Goal: Information Seeking & Learning: Learn about a topic

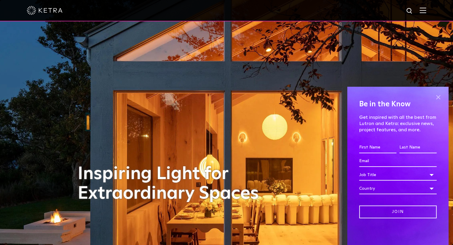
click at [439, 96] on span at bounding box center [437, 97] width 9 height 9
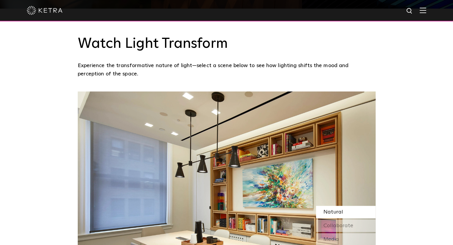
scroll to position [536, 0]
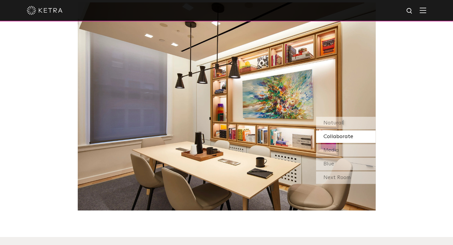
click at [334, 140] on span "Collaborate" at bounding box center [338, 136] width 30 height 5
click at [334, 149] on span "Media" at bounding box center [330, 150] width 15 height 5
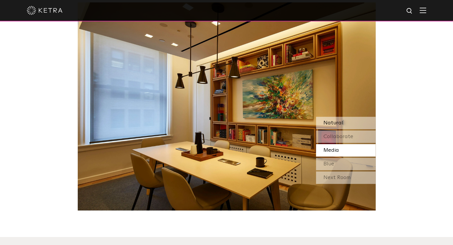
click at [341, 120] on span "Natural" at bounding box center [333, 122] width 20 height 5
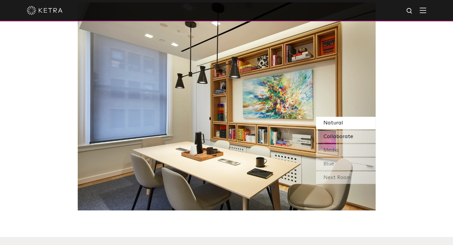
click at [339, 138] on span "Collaborate" at bounding box center [338, 136] width 30 height 5
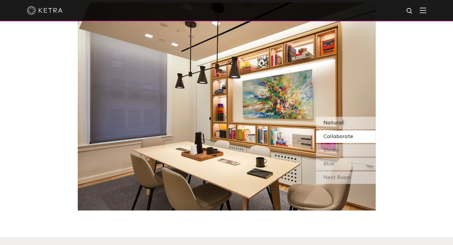
click at [343, 123] on div "Natural" at bounding box center [346, 123] width 60 height 12
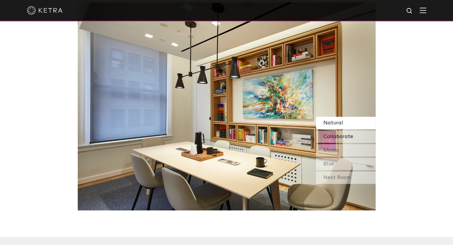
click at [340, 140] on span "Collaborate" at bounding box center [338, 136] width 30 height 5
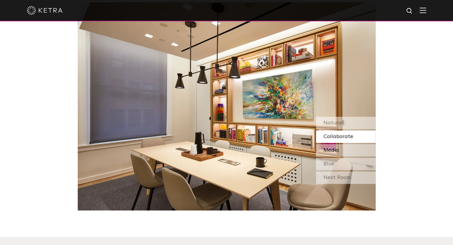
click at [337, 151] on span "Media" at bounding box center [330, 150] width 15 height 5
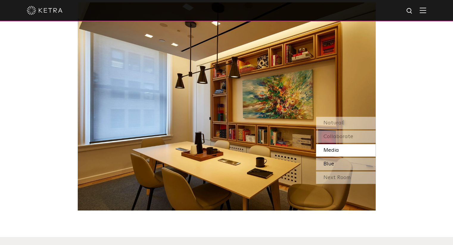
click at [335, 166] on div "Blue" at bounding box center [346, 164] width 60 height 12
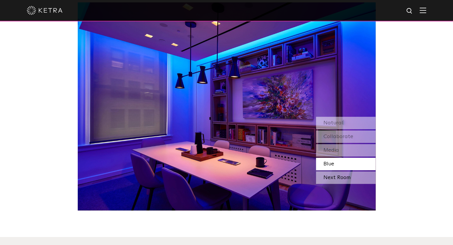
click at [333, 179] on div "Next Room" at bounding box center [346, 178] width 60 height 12
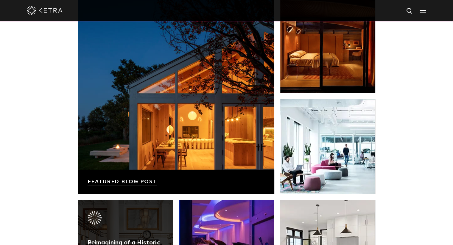
scroll to position [1101, 0]
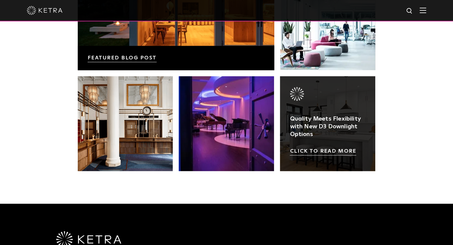
click at [319, 151] on link at bounding box center [327, 123] width 95 height 95
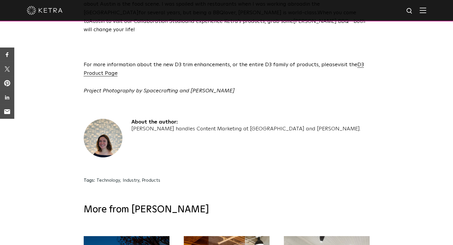
scroll to position [1250, 0]
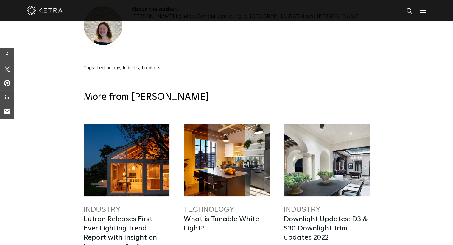
click at [237, 124] on div at bounding box center [227, 160] width 86 height 73
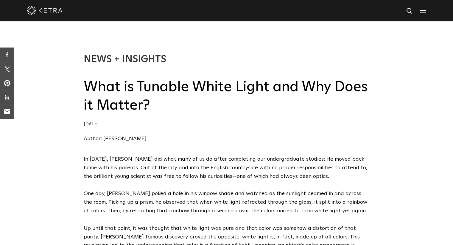
click at [51, 13] on img at bounding box center [45, 10] width 36 height 9
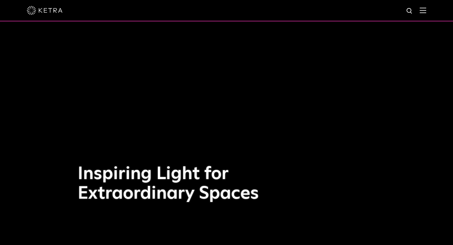
click at [431, 13] on div at bounding box center [226, 10] width 453 height 21
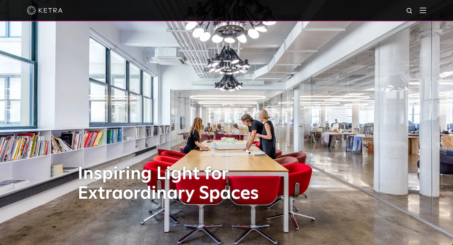
click at [426, 12] on img at bounding box center [422, 10] width 7 height 6
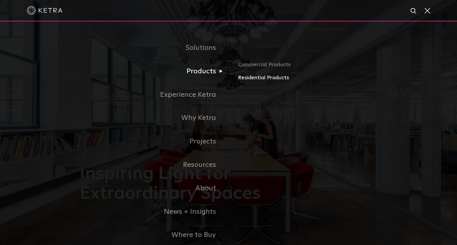
click at [250, 81] on link "Residential Products" at bounding box center [307, 78] width 139 height 9
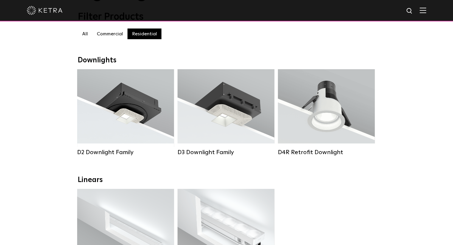
scroll to position [60, 0]
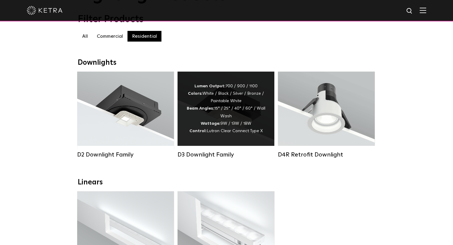
click at [222, 104] on div "Lumen Output: 700 / 900 / 1100 Colors: White / Black / Silver / Bronze / Painta…" at bounding box center [225, 109] width 79 height 52
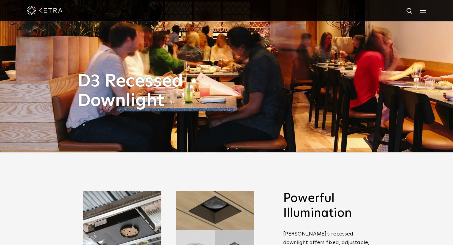
scroll to position [30, 0]
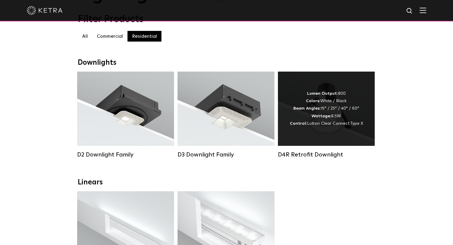
click at [335, 122] on div "Lumen Output: 800 Colors: White / Black Beam Angles: 15° / 25° / 40° / 60° Watt…" at bounding box center [325, 108] width 73 height 37
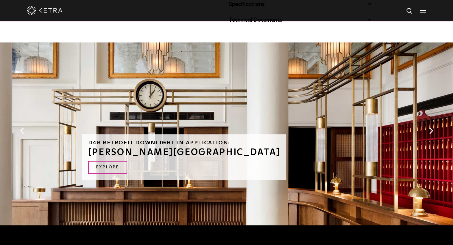
scroll to position [327, 0]
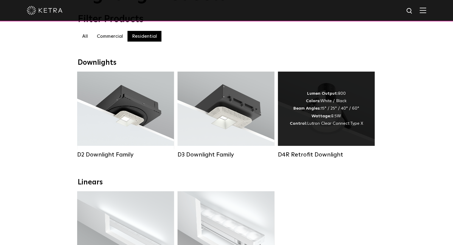
scroll to position [149, 0]
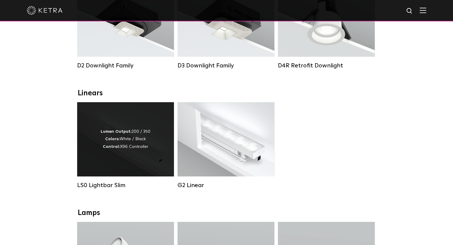
click at [151, 154] on div "Lumen Output: 200 / 350 Colors: White / Black Control: X96 Controller" at bounding box center [125, 139] width 97 height 74
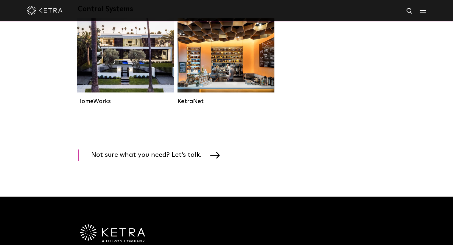
scroll to position [833, 0]
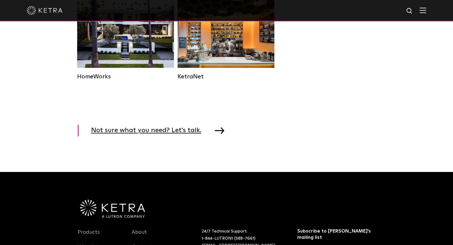
click at [174, 137] on span "Not sure what you need? Let's talk." at bounding box center [150, 131] width 119 height 12
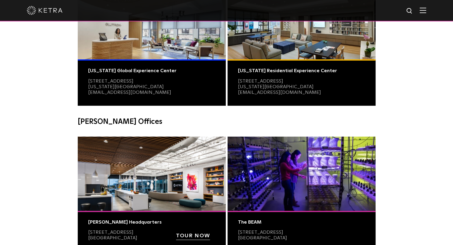
scroll to position [149, 0]
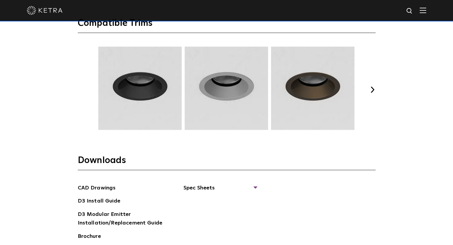
scroll to position [803, 0]
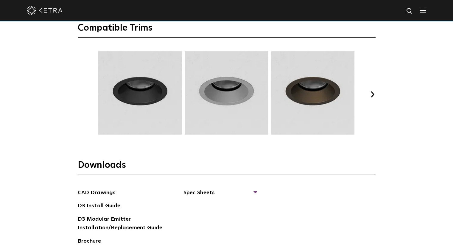
click at [371, 96] on button "Next" at bounding box center [372, 95] width 6 height 6
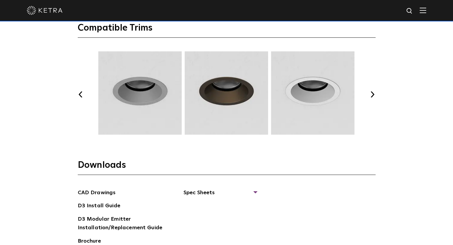
click at [371, 96] on button "Next" at bounding box center [372, 95] width 6 height 6
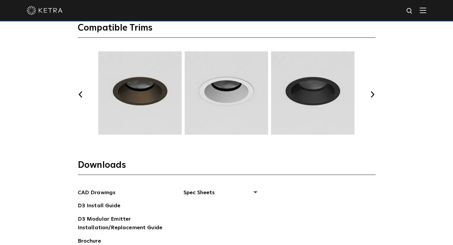
click at [371, 96] on button "Next" at bounding box center [372, 95] width 6 height 6
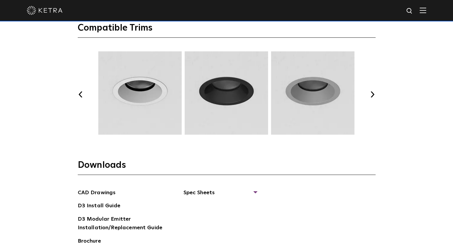
click at [371, 96] on button "Next" at bounding box center [372, 95] width 6 height 6
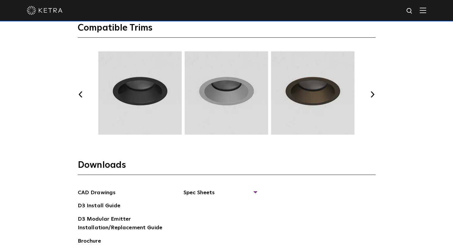
click at [371, 96] on button "Next" at bounding box center [372, 95] width 6 height 6
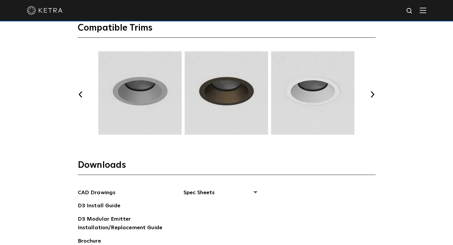
click at [371, 96] on button "Next" at bounding box center [372, 95] width 6 height 6
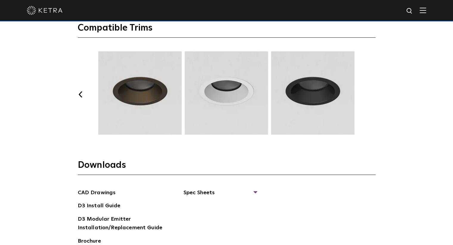
click at [371, 96] on button "Next" at bounding box center [372, 95] width 6 height 6
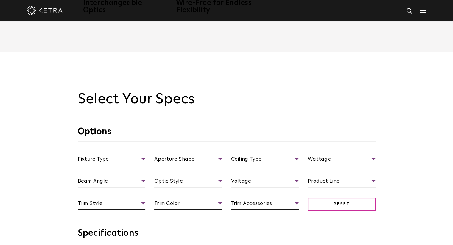
scroll to position [446, 0]
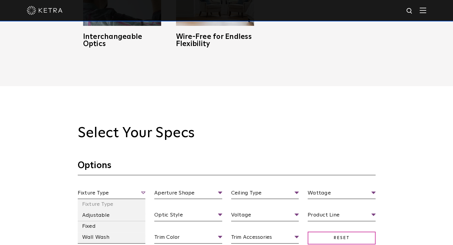
click at [101, 195] on span "Fixture Type" at bounding box center [112, 194] width 68 height 10
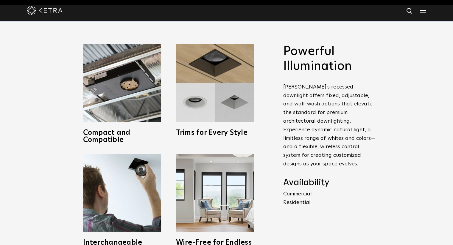
scroll to position [0, 0]
